Goal: Information Seeking & Learning: Learn about a topic

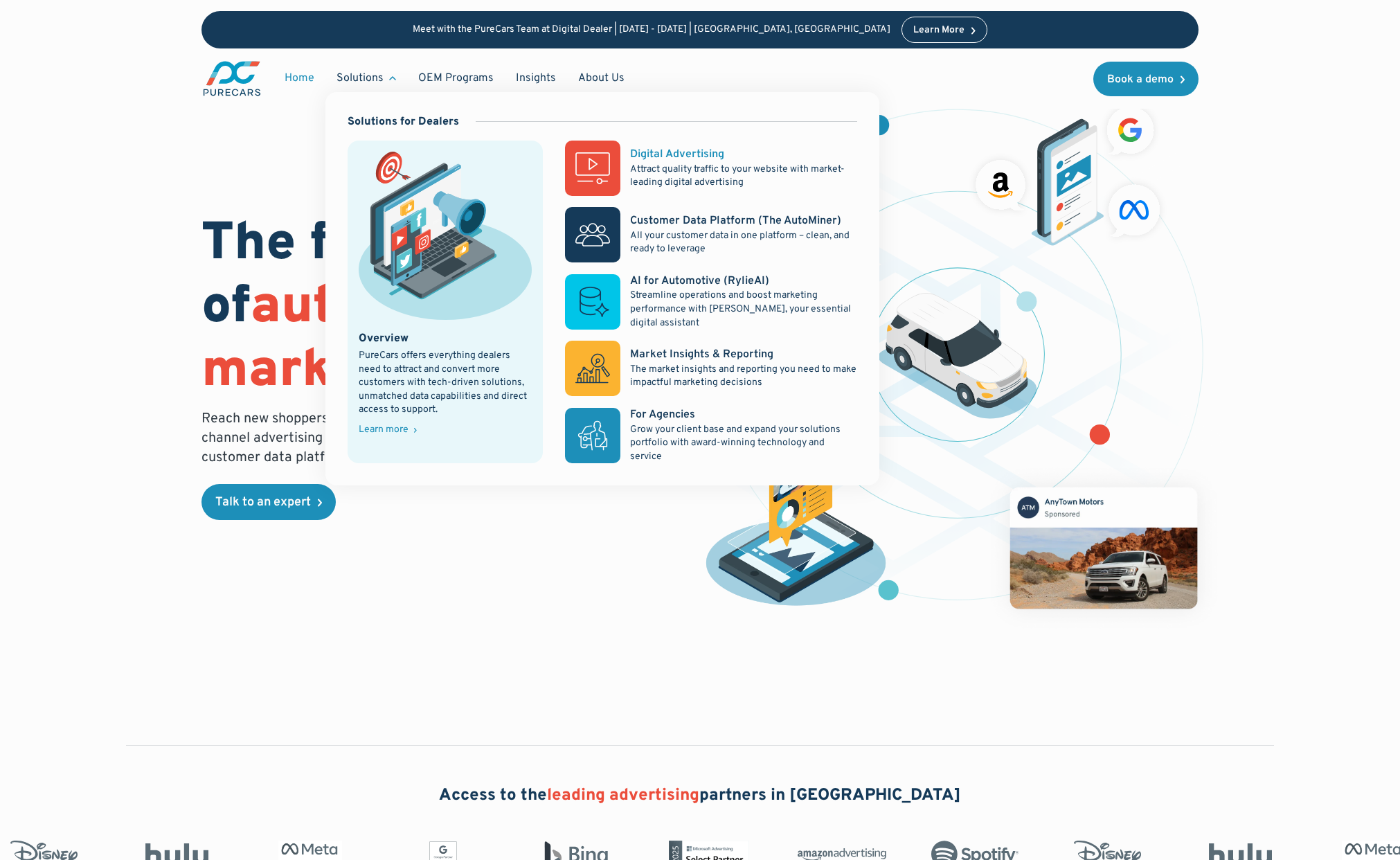
click at [725, 171] on p "Attract quality traffic to your website with market-leading digital advertising" at bounding box center [744, 176] width 227 height 27
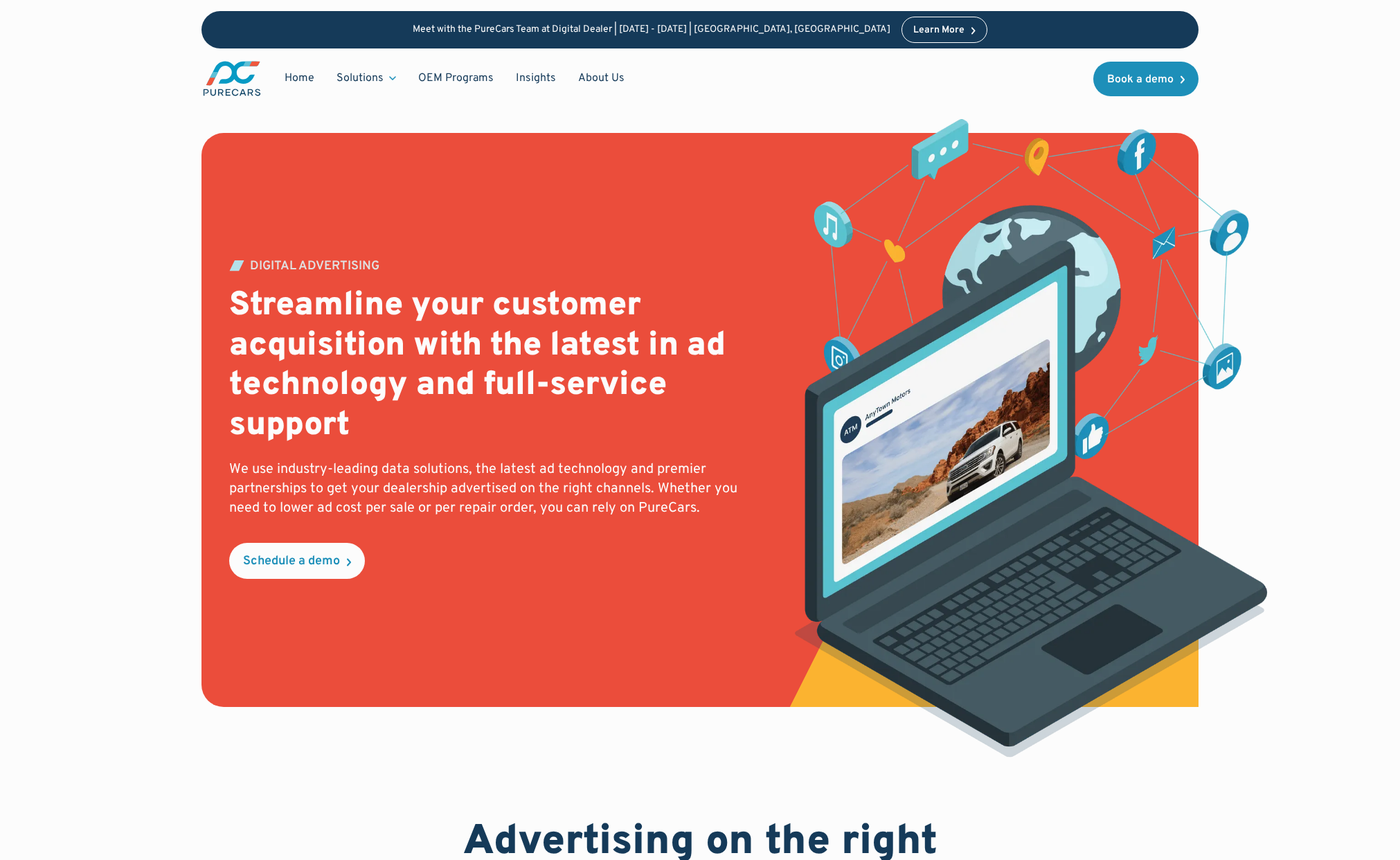
click at [1320, 60] on div "Meet with the PureCars Team at Digital Dealer | October 14th - October 15th | L…" at bounding box center [700, 54] width 1400 height 108
click at [1333, 76] on div "Meet with the PureCars Team at Digital Dealer | October 14th - October 15th | L…" at bounding box center [700, 54] width 1400 height 108
click at [68, 102] on div "Meet with the PureCars Team at Digital Dealer | October 14th - October 15th | L…" at bounding box center [700, 54] width 1400 height 108
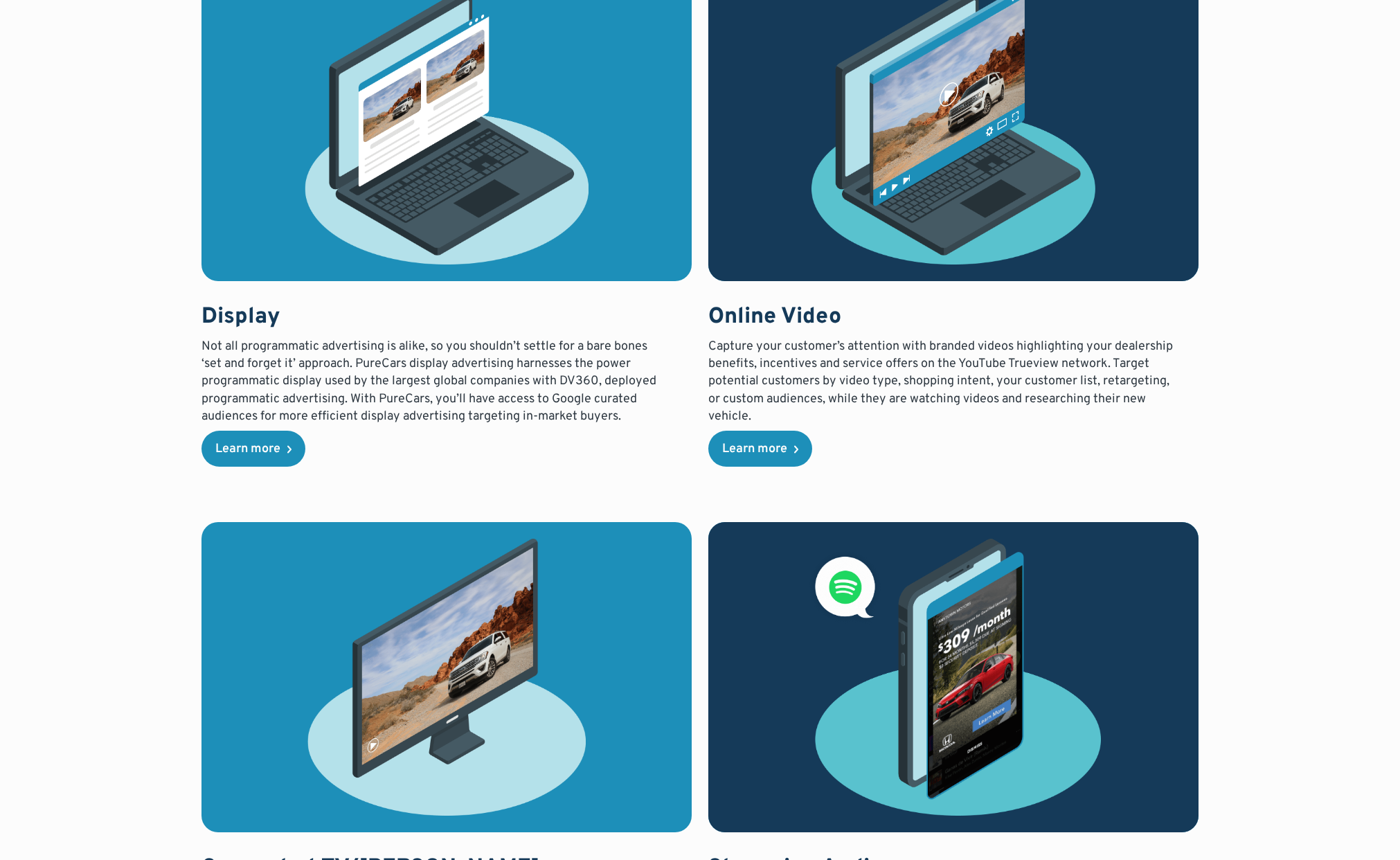
scroll to position [1733, 0]
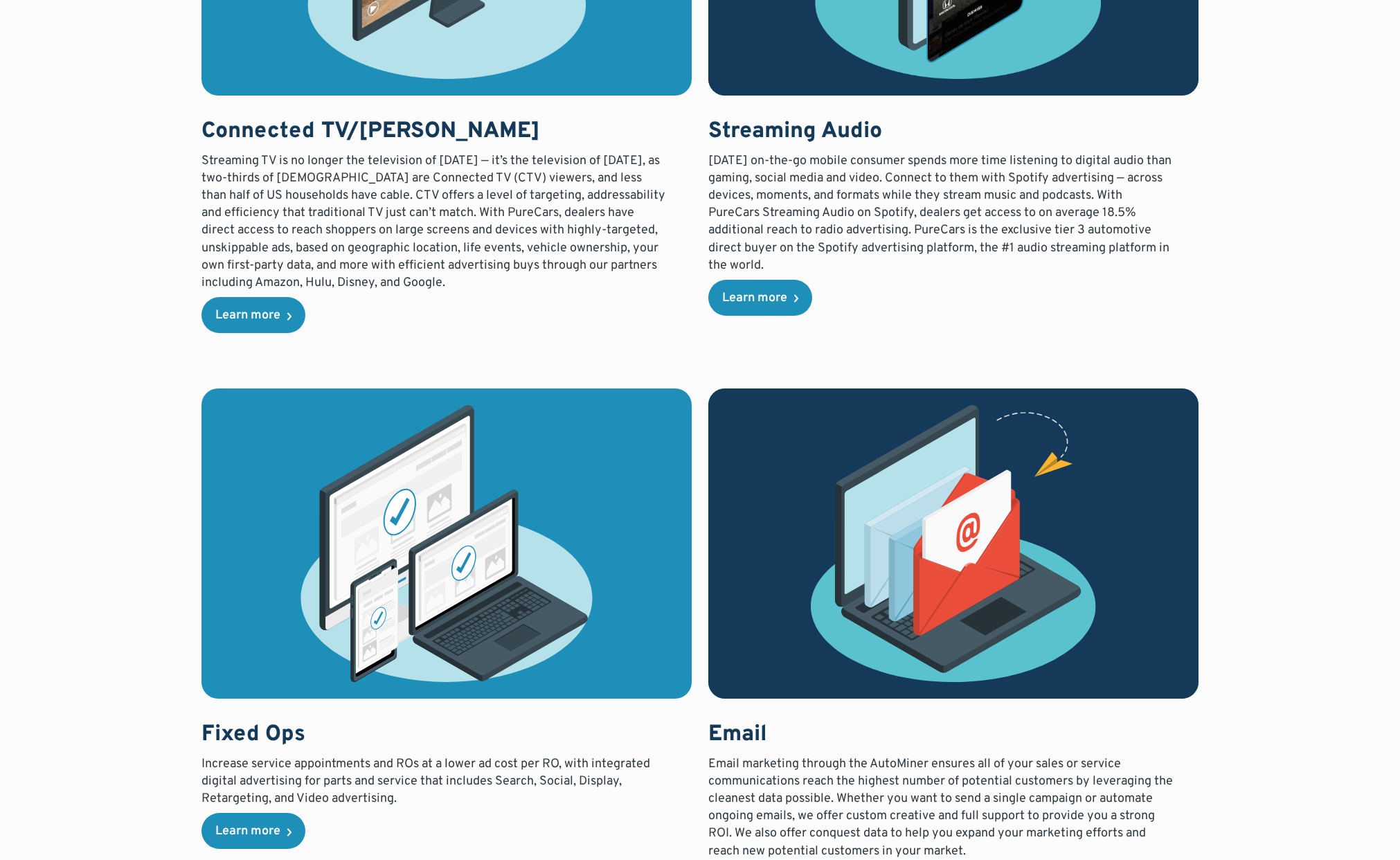
scroll to position [2624, 0]
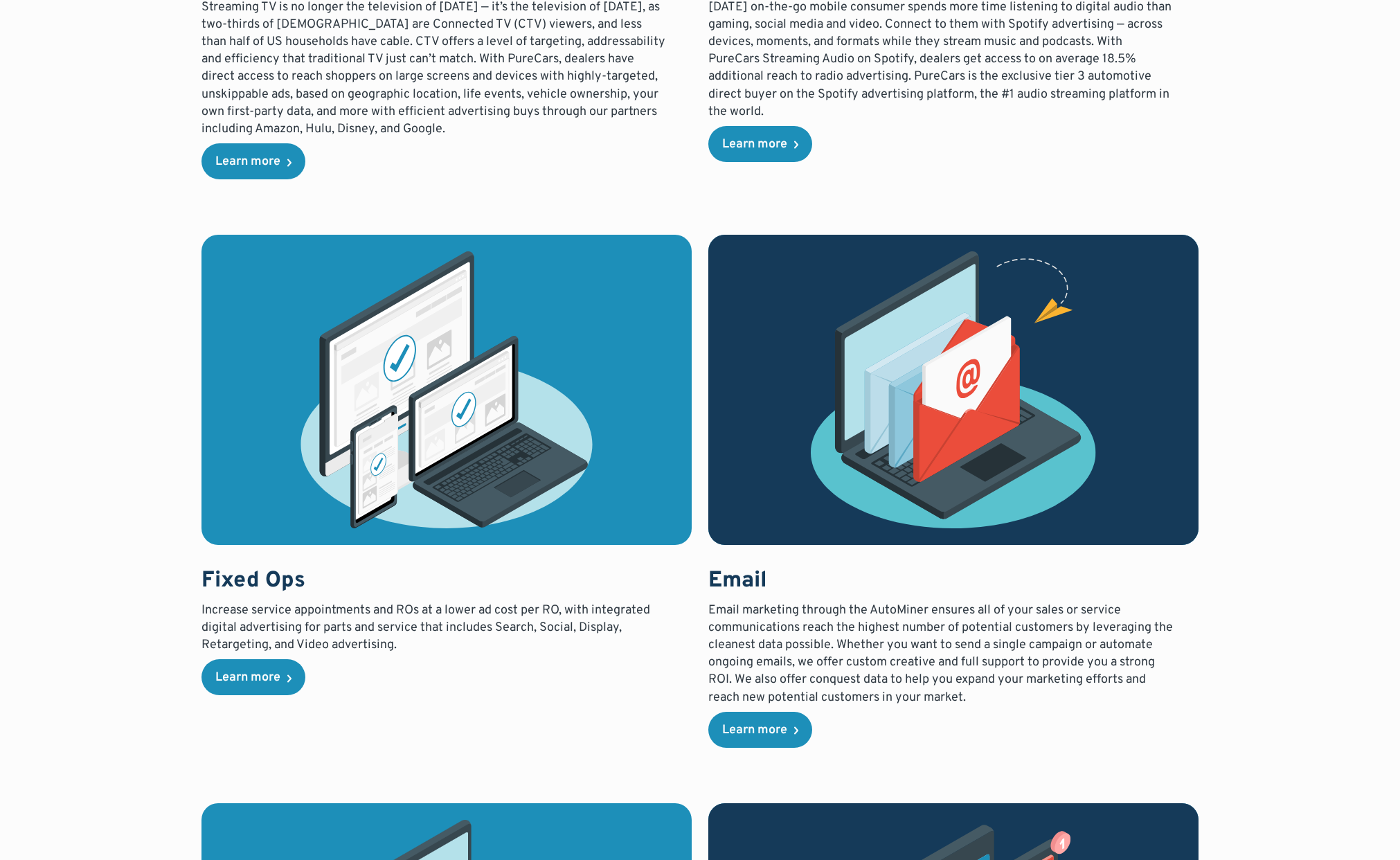
click at [1296, 203] on div "Advertising on the right channels, at the right time You’re running a dealershi…" at bounding box center [700, 52] width 1260 height 3716
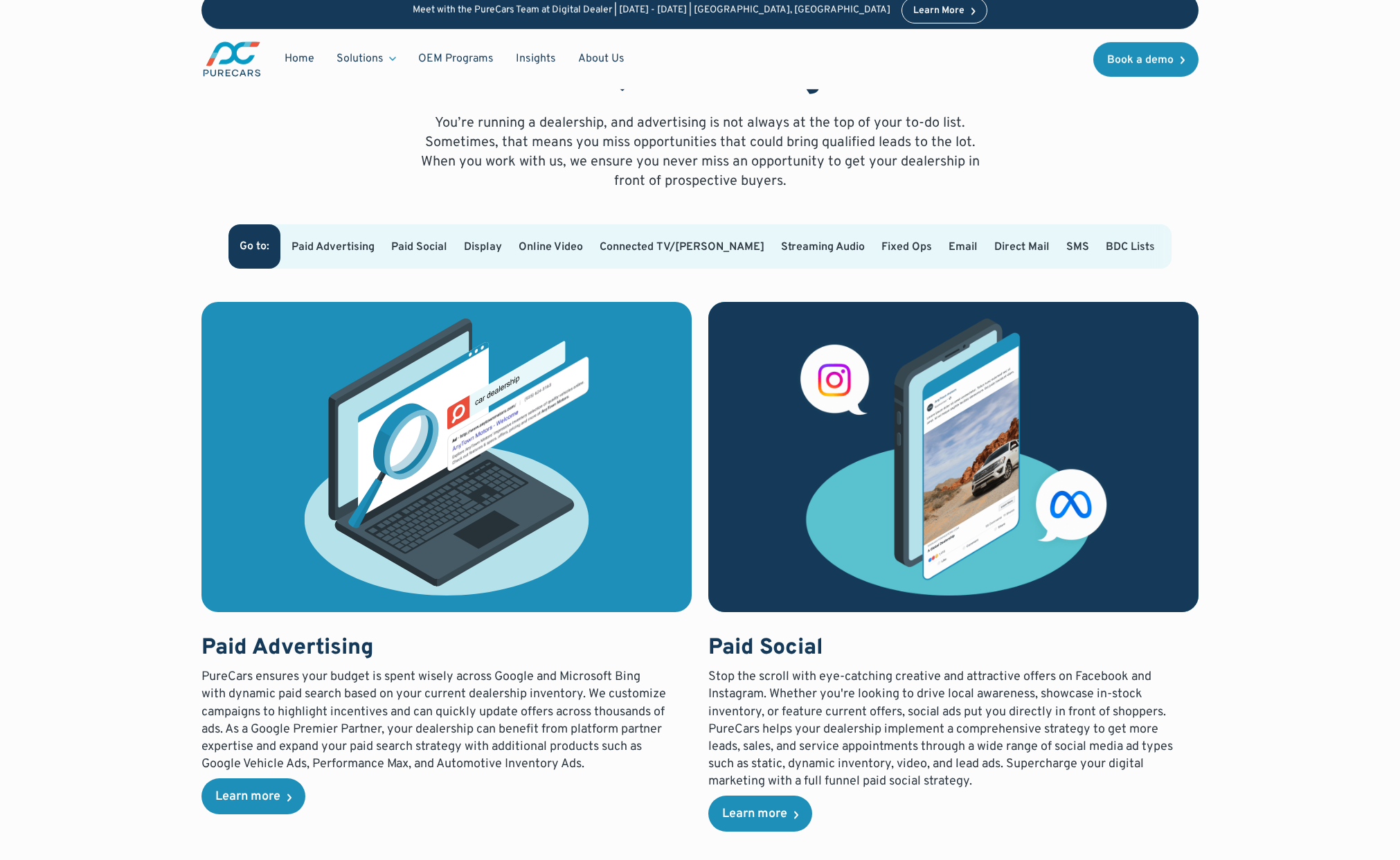
scroll to position [0, 0]
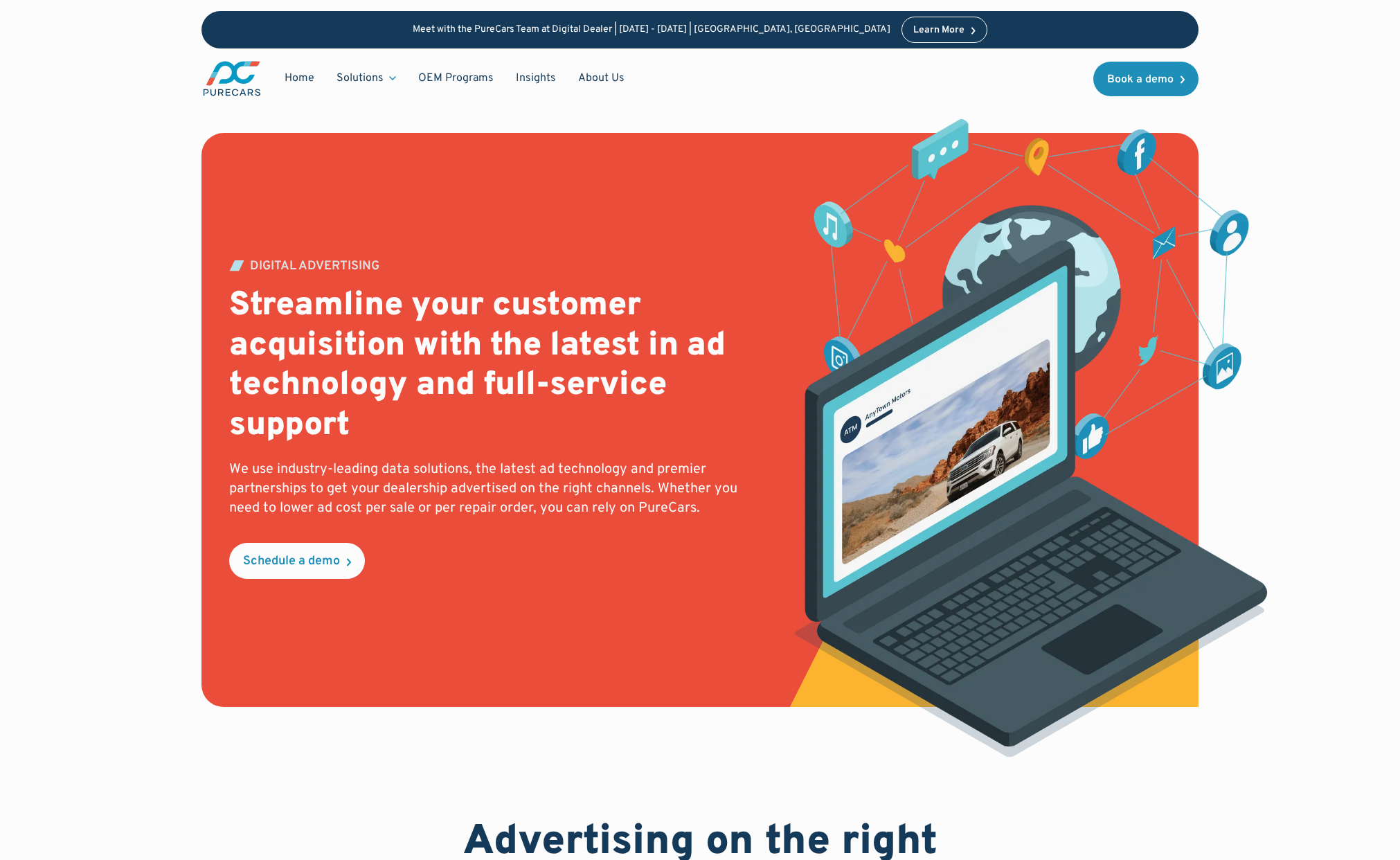
click at [1357, 127] on div "DIGITAL ADVERTISING Streamline your customer acquisition with the latest in ad …" at bounding box center [700, 392] width 1400 height 784
